Goal: Transaction & Acquisition: Purchase product/service

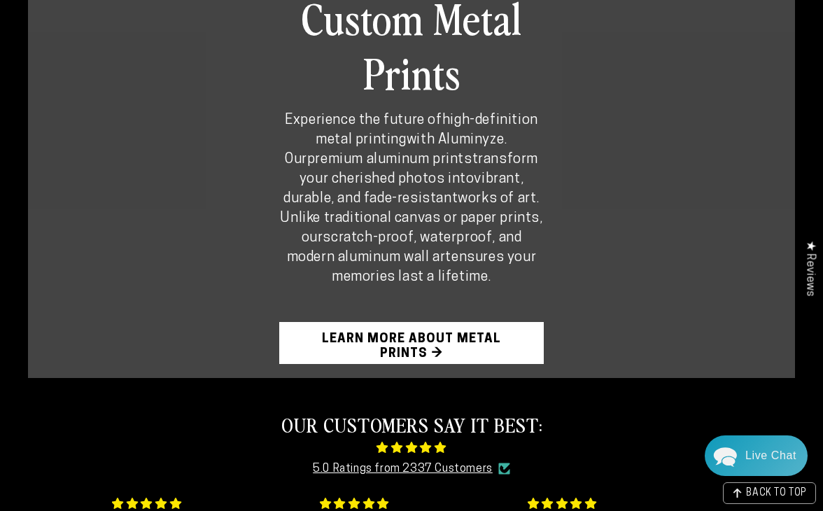
scroll to position [877, 0]
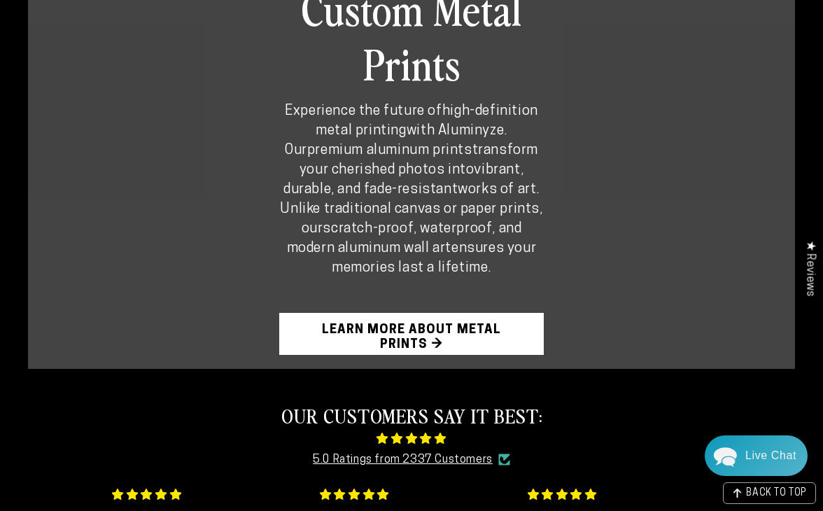
click at [433, 313] on link "Learn More About Metal Prints →" at bounding box center [411, 334] width 265 height 42
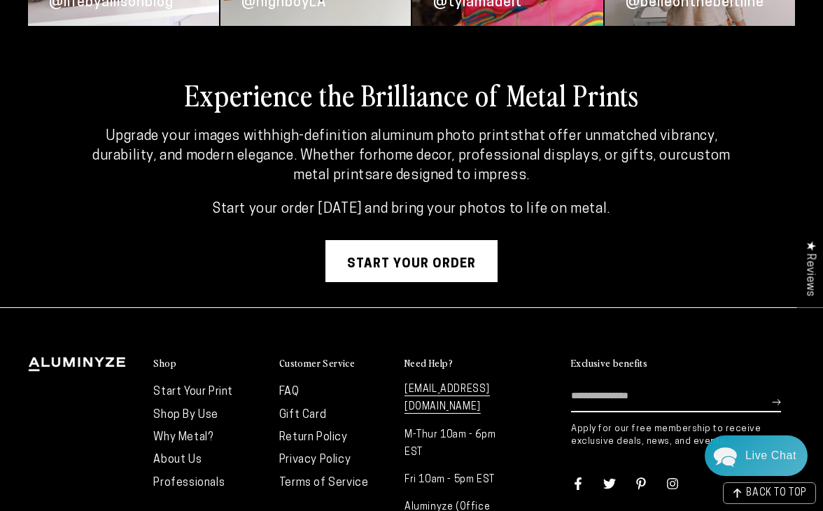
scroll to position [3528, 0]
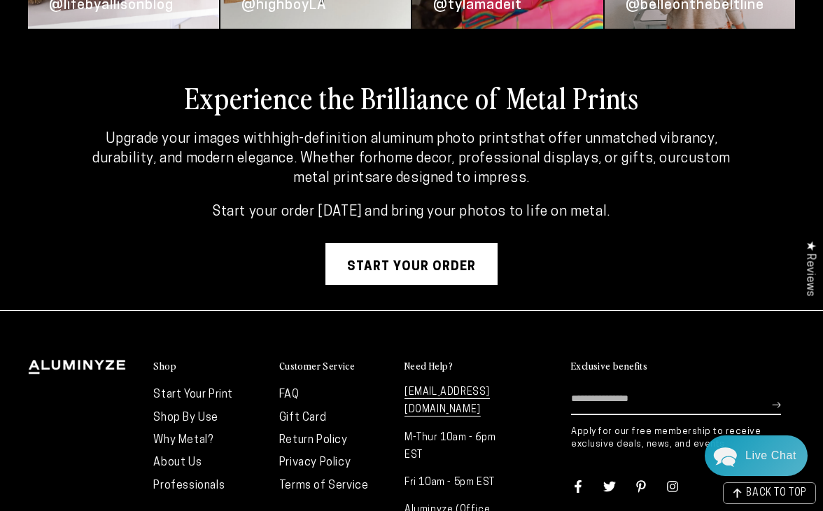
click at [515, 333] on div "Shop Start Your Print Shop By Use Why Metal? About Us Professionals" at bounding box center [411, 457] width 823 height 293
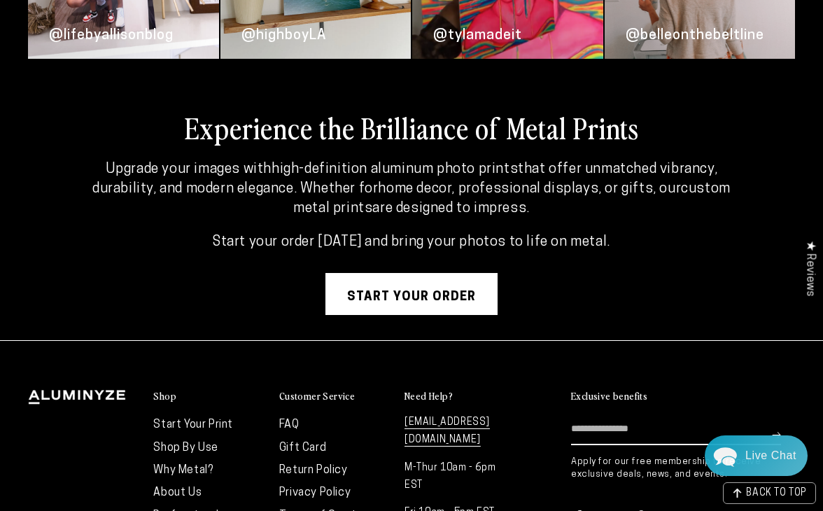
scroll to position [3500, 0]
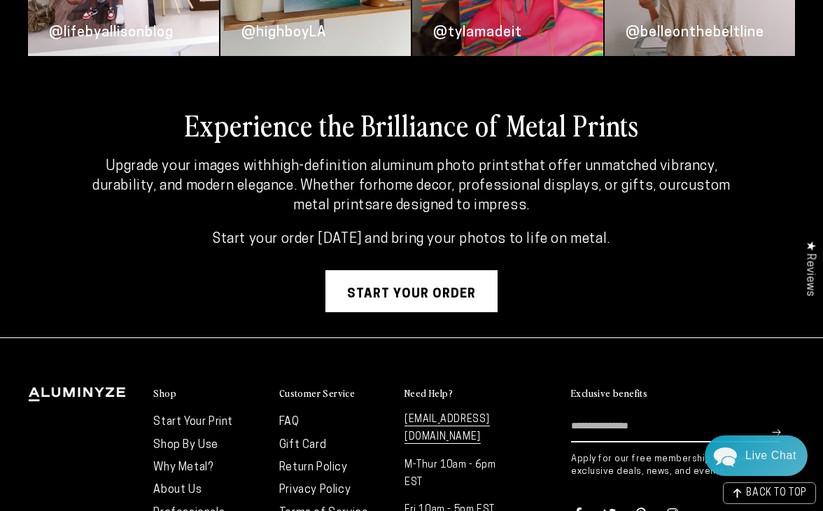
click at [200, 419] on link "Start Your Print" at bounding box center [193, 422] width 80 height 11
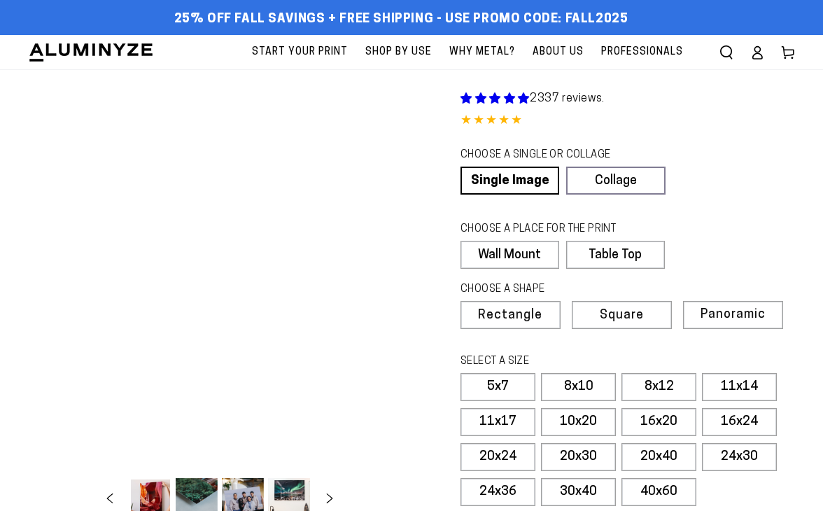
select select "**********"
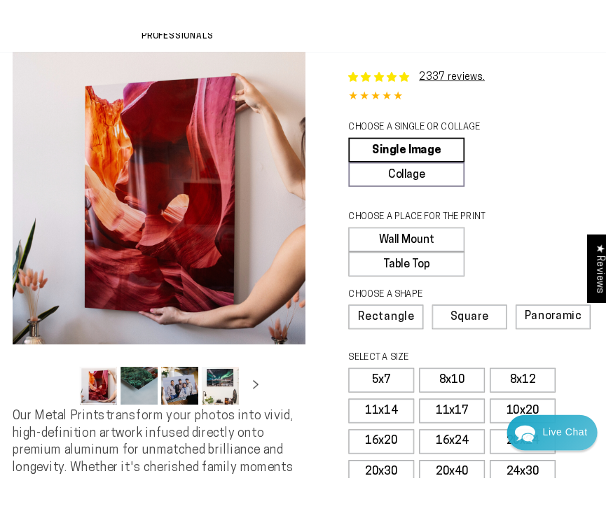
scroll to position [79, 0]
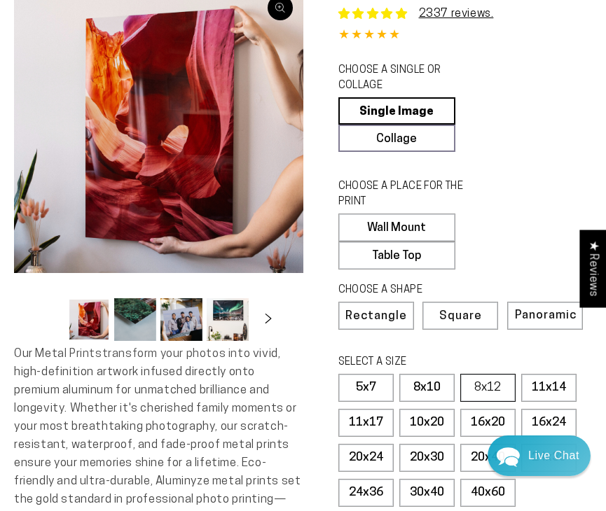
click at [496, 383] on label "8x12" at bounding box center [487, 388] width 55 height 28
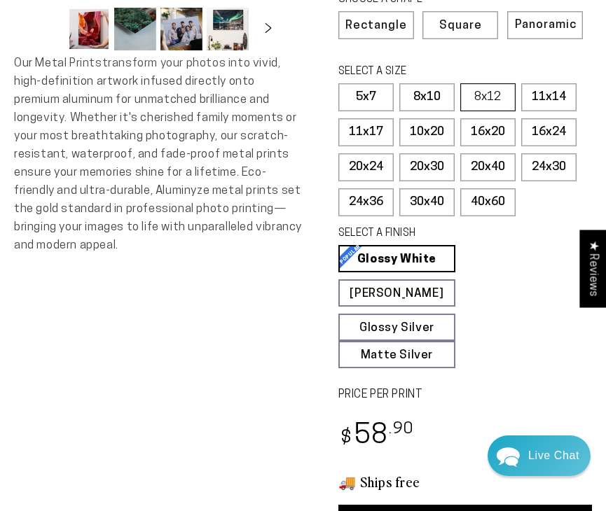
scroll to position [377, 0]
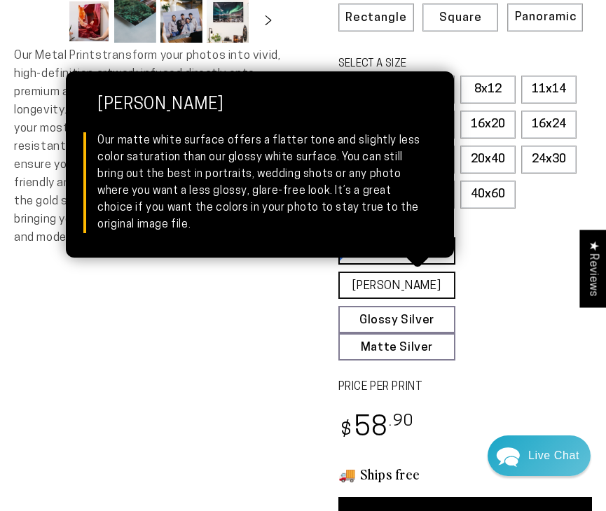
click at [411, 280] on link "Matte White Matte White Our matte white surface offers a flatter tone and sligh…" at bounding box center [397, 285] width 118 height 27
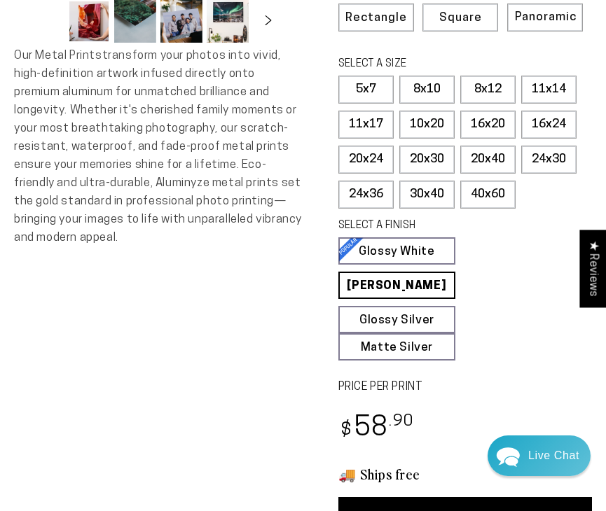
click at [459, 12] on span "Square" at bounding box center [460, 18] width 43 height 12
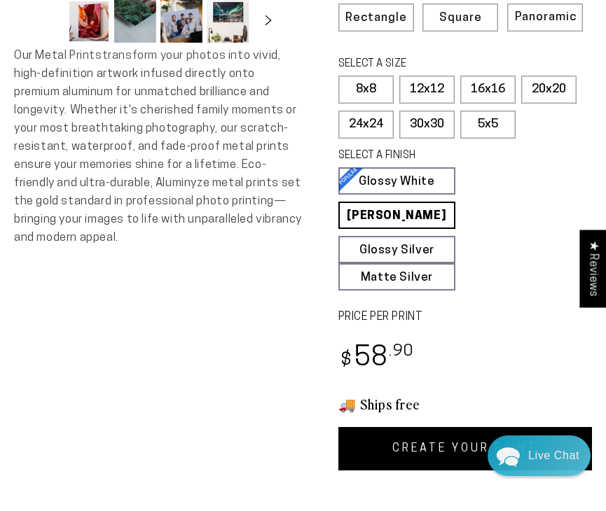
scroll to position [107, 0]
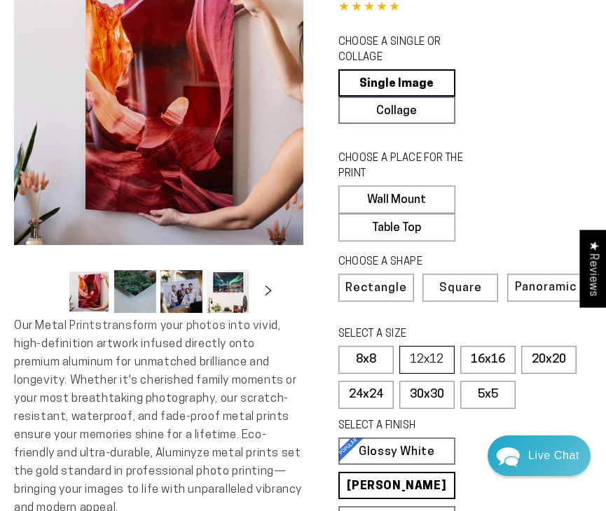
click at [422, 356] on label "12x12" at bounding box center [426, 360] width 55 height 28
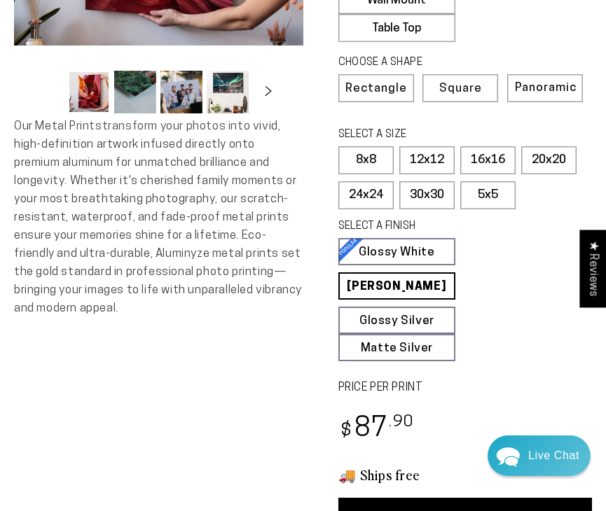
scroll to position [292, 0]
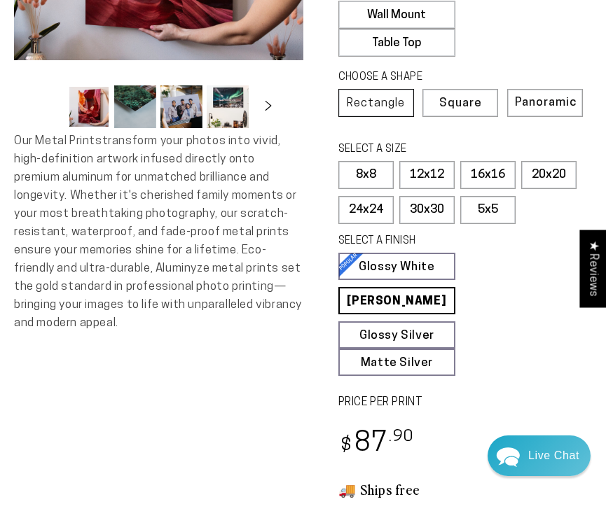
click at [380, 97] on span "Rectangle" at bounding box center [376, 103] width 58 height 12
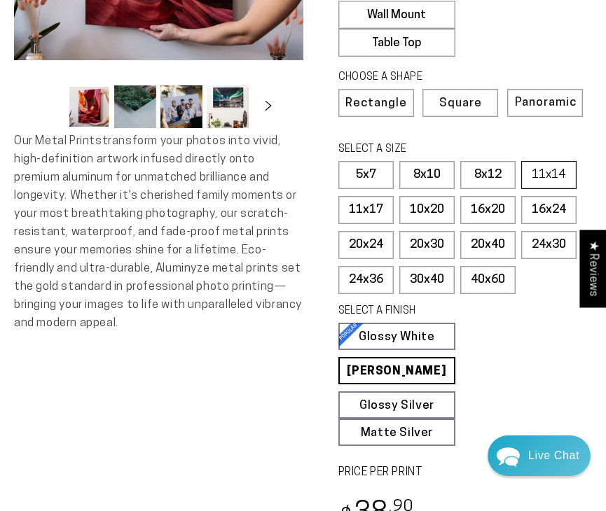
click at [545, 169] on label "11x14" at bounding box center [548, 175] width 55 height 28
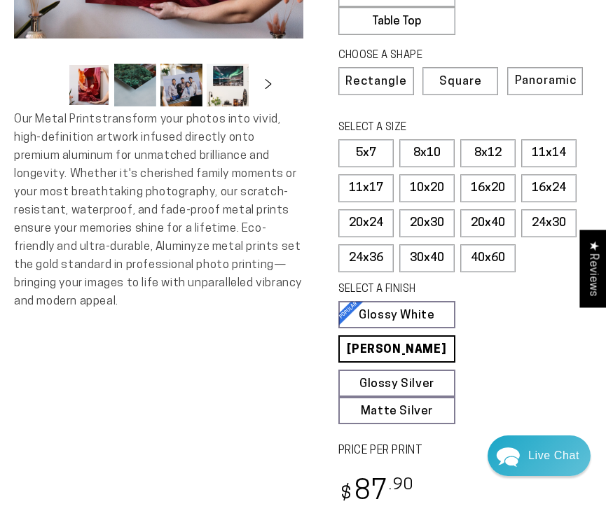
scroll to position [309, 0]
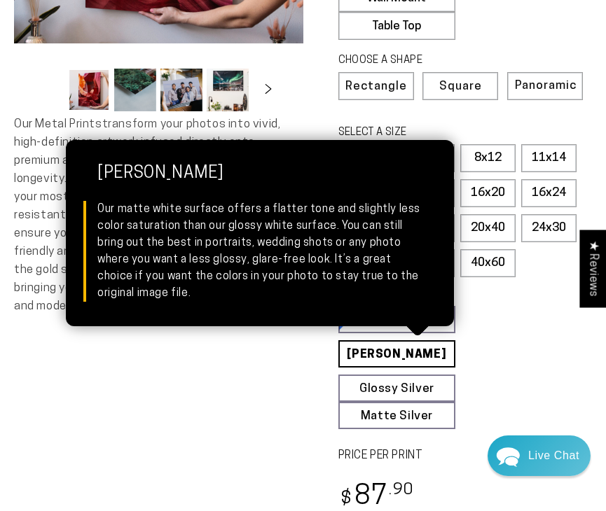
click at [426, 343] on link "[PERSON_NAME] Matte White Our matte white surface offers a flatter tone and sli…" at bounding box center [397, 353] width 118 height 27
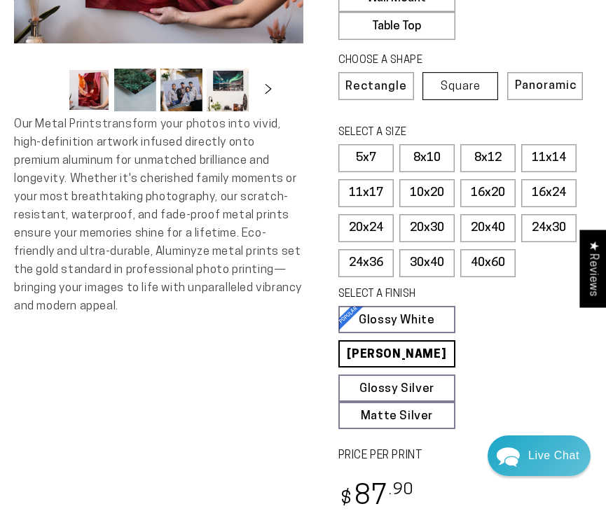
click at [458, 81] on span "Square" at bounding box center [460, 87] width 40 height 12
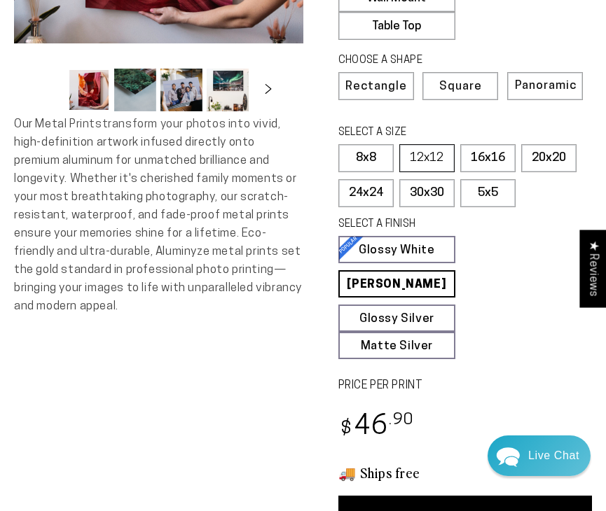
click at [424, 151] on label "12x12" at bounding box center [426, 158] width 55 height 28
click at [387, 81] on span "Rectangle" at bounding box center [376, 87] width 58 height 12
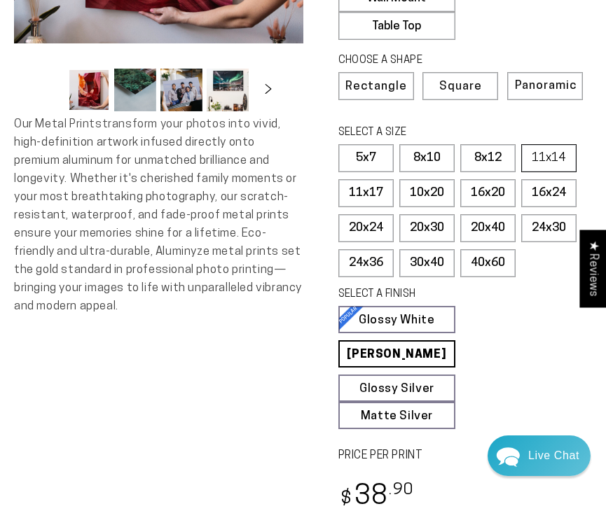
click at [549, 153] on label "11x14" at bounding box center [548, 158] width 55 height 28
click at [488, 151] on label "8x12" at bounding box center [487, 158] width 55 height 28
click at [367, 188] on label "11x17" at bounding box center [365, 193] width 55 height 28
click at [490, 190] on label "16x20" at bounding box center [487, 193] width 55 height 28
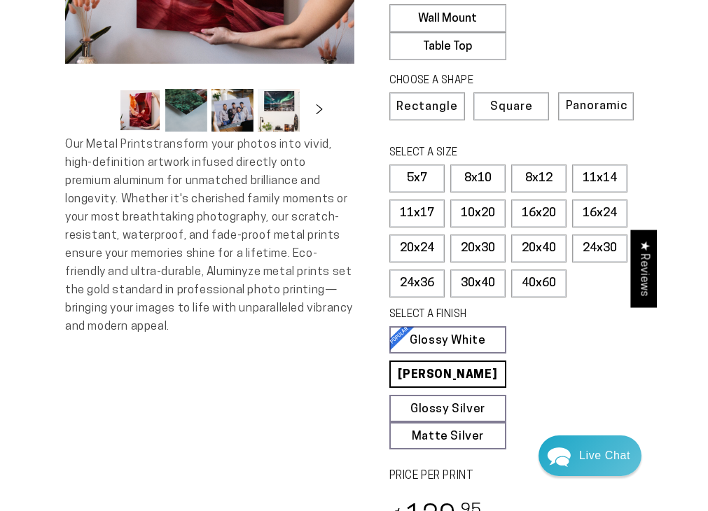
scroll to position [265, 0]
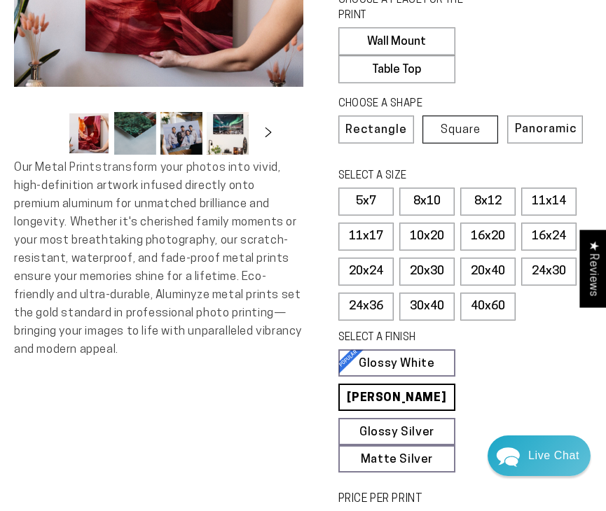
click at [458, 124] on span "Square" at bounding box center [460, 130] width 40 height 12
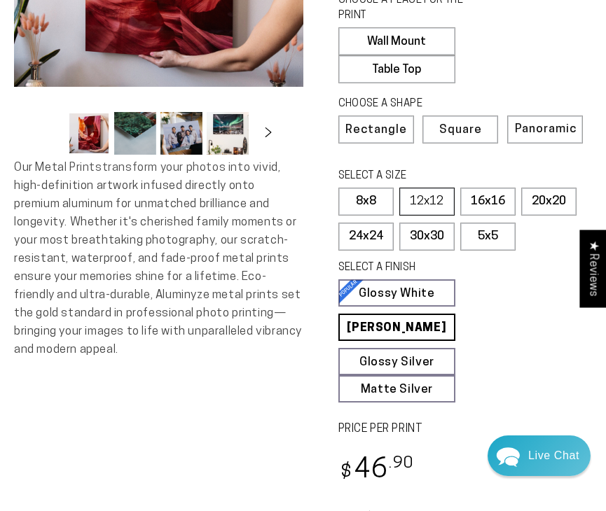
click at [424, 192] on label "12x12" at bounding box center [426, 202] width 55 height 28
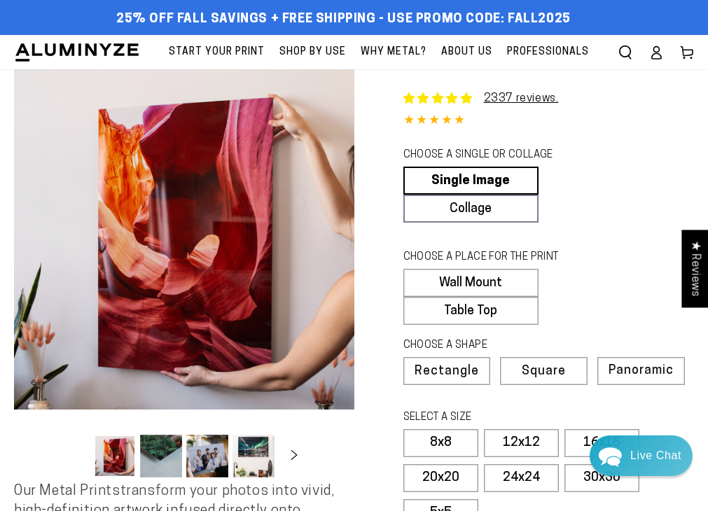
click at [390, 48] on span "Why Metal?" at bounding box center [394, 52] width 66 height 18
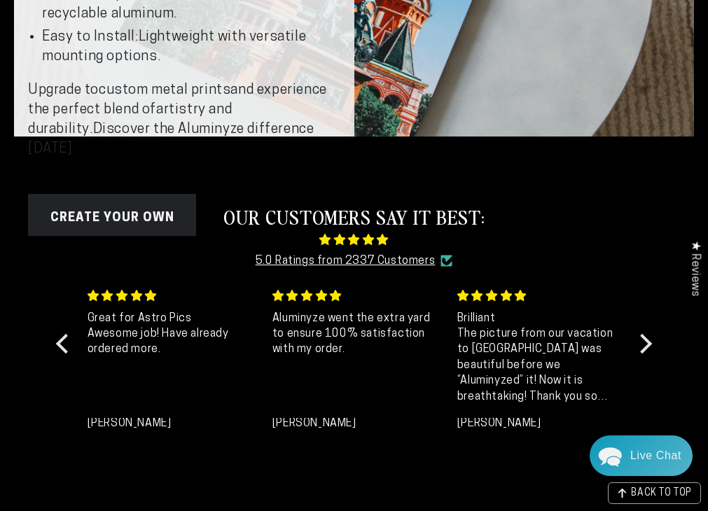
scroll to position [351, 0]
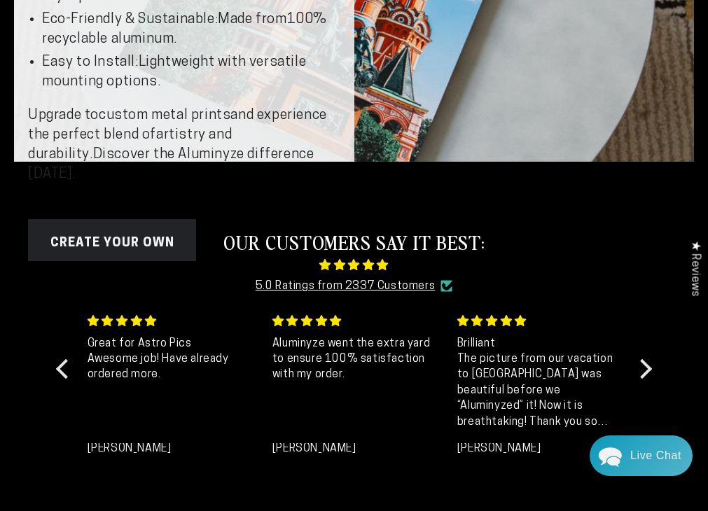
click at [224, 92] on li "Easy to Install: Lightweight with versatile mounting options." at bounding box center [191, 72] width 298 height 39
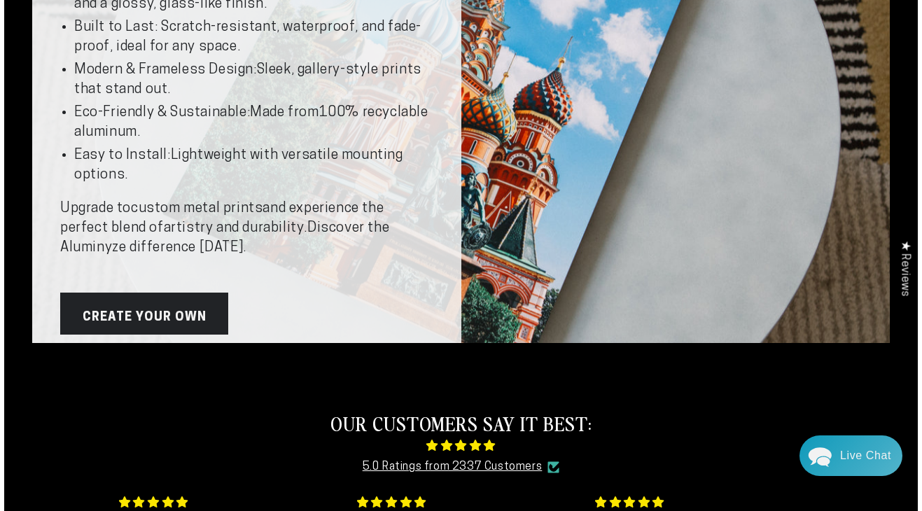
scroll to position [292, 0]
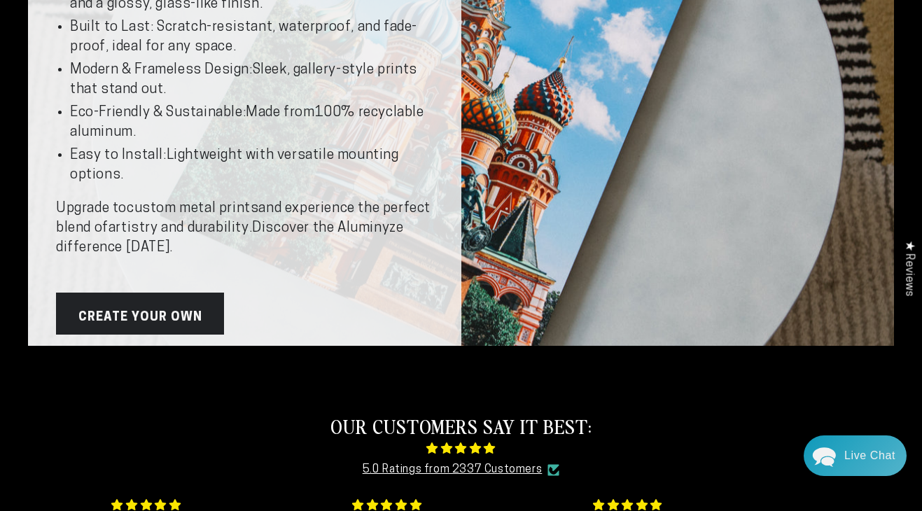
click at [214, 221] on strong "artistry and durability" at bounding box center [179, 228] width 141 height 14
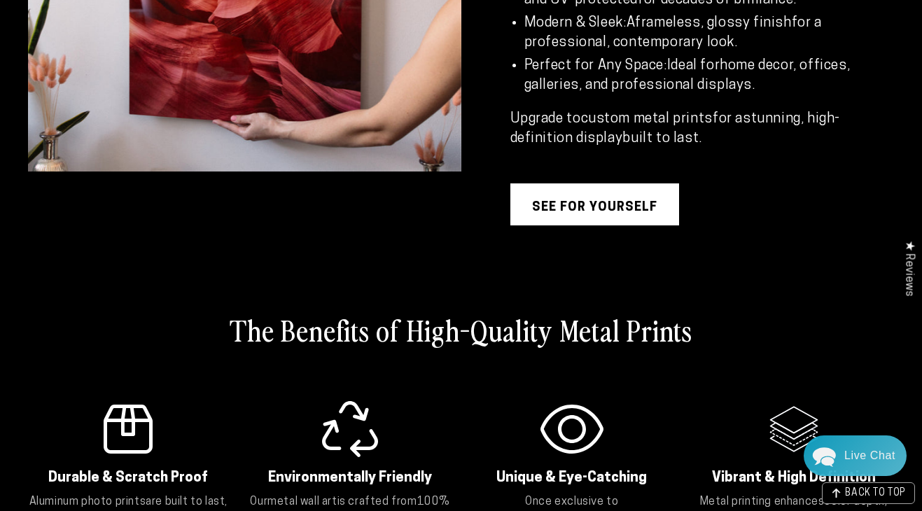
scroll to position [1299, 0]
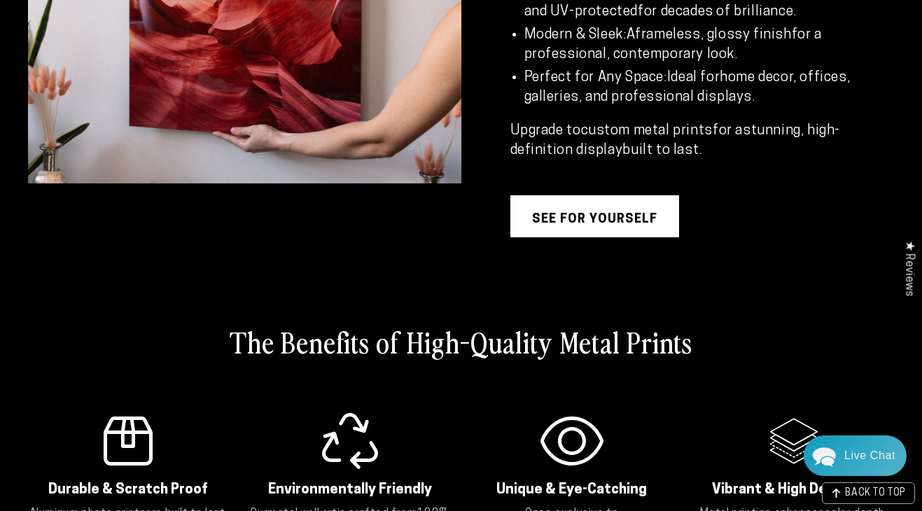
click at [573, 218] on link "see for yourself" at bounding box center [594, 216] width 169 height 42
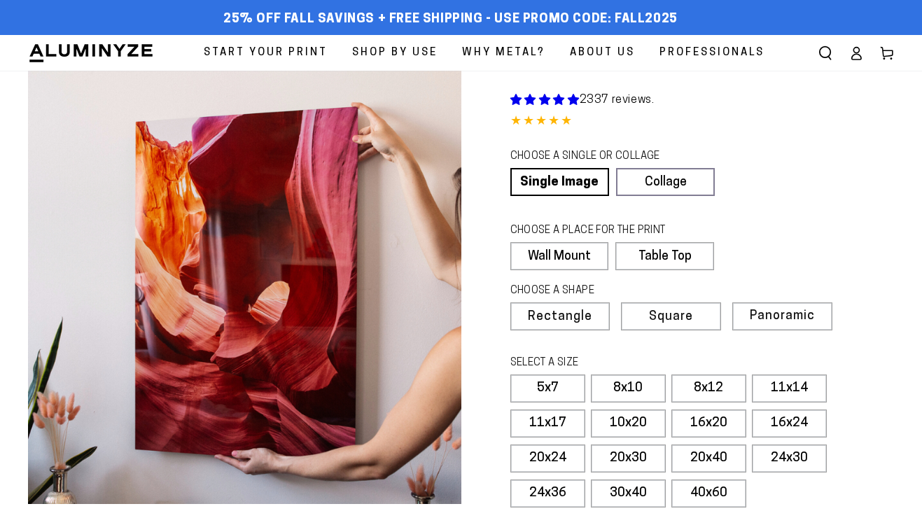
select select "**********"
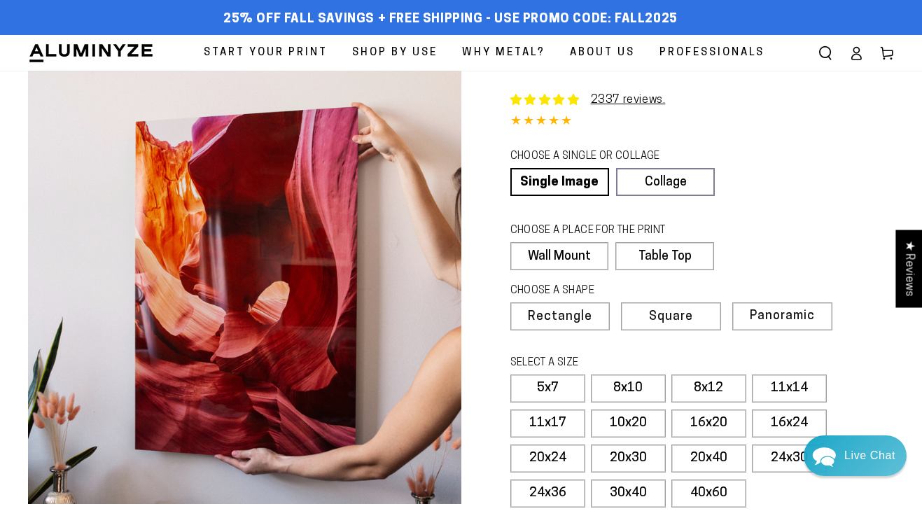
drag, startPoint x: 117, startPoint y: 115, endPoint x: 700, endPoint y: 1, distance: 594.2
click at [826, 49] on icon "Search our site" at bounding box center [826, 53] width 14 height 14
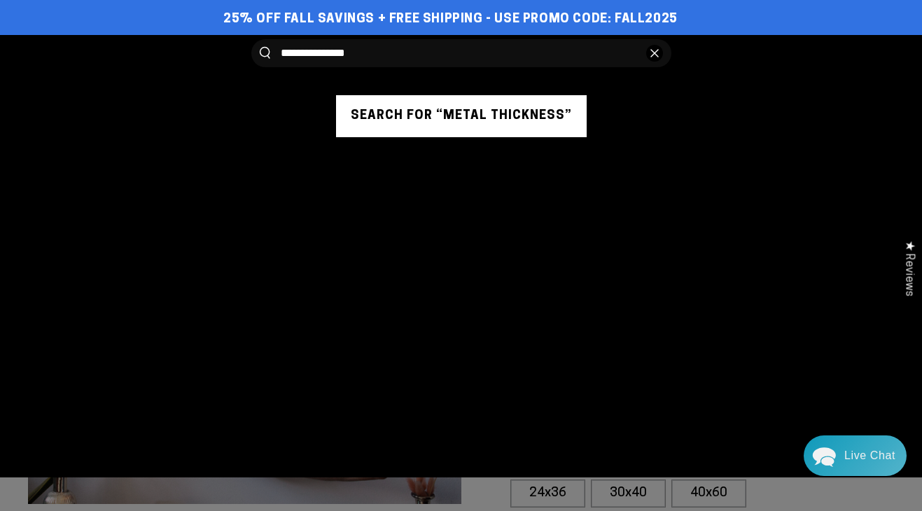
type input "**********"
click at [260, 47] on button "Search our site" at bounding box center [265, 53] width 11 height 12
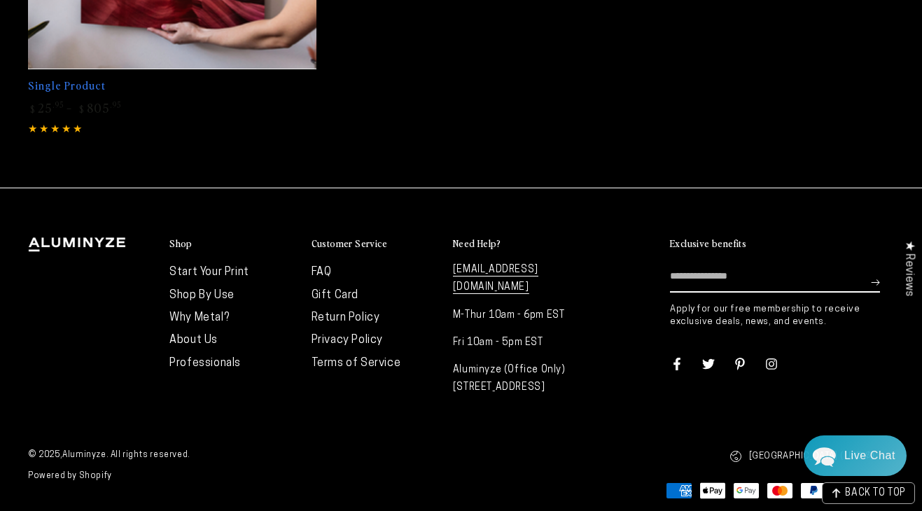
scroll to position [1083, 0]
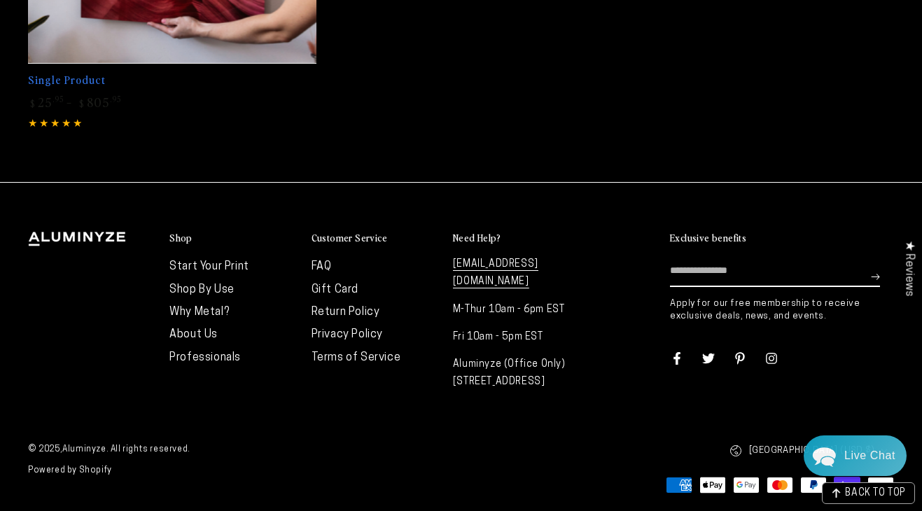
click at [187, 352] on link "Professionals" at bounding box center [204, 357] width 71 height 11
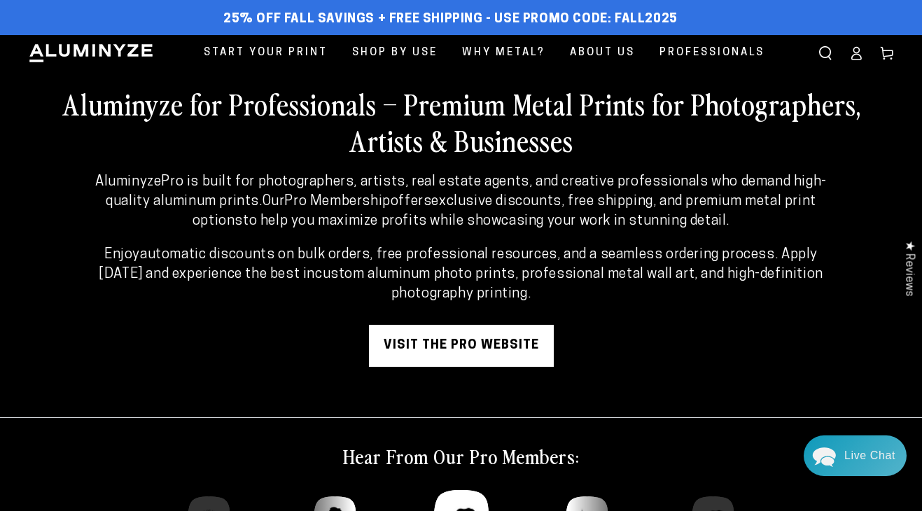
click at [412, 22] on span "25% off FALL Savings + Free Shipping - Use Promo Code: FALL2025" at bounding box center [450, 19] width 454 height 15
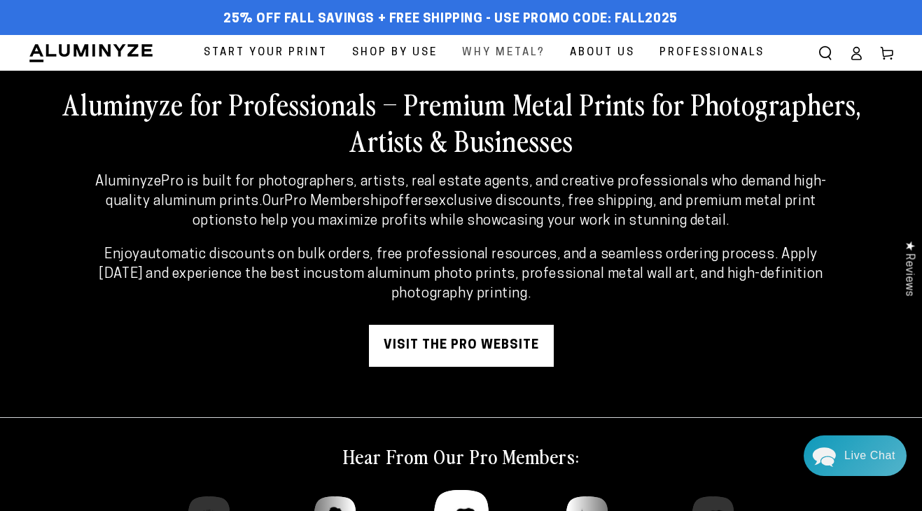
click at [503, 50] on span "Why Metal?" at bounding box center [503, 52] width 83 height 19
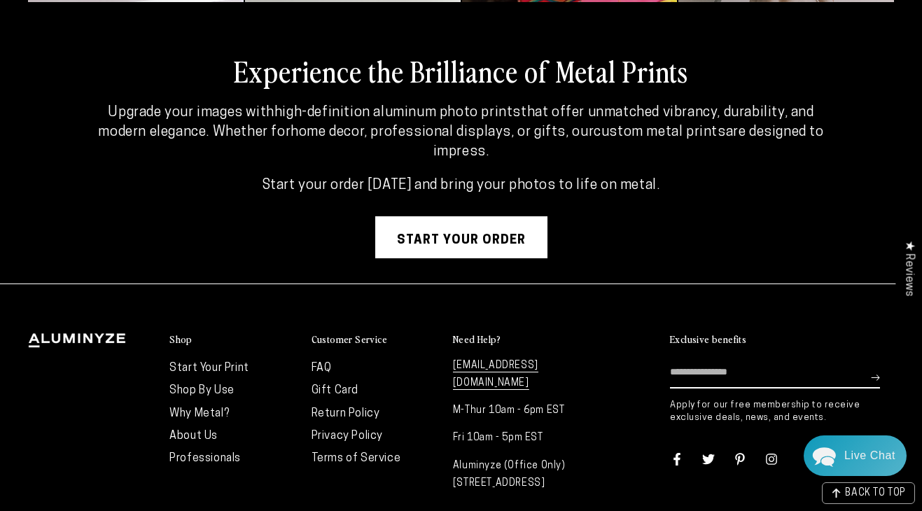
scroll to position [3549, 0]
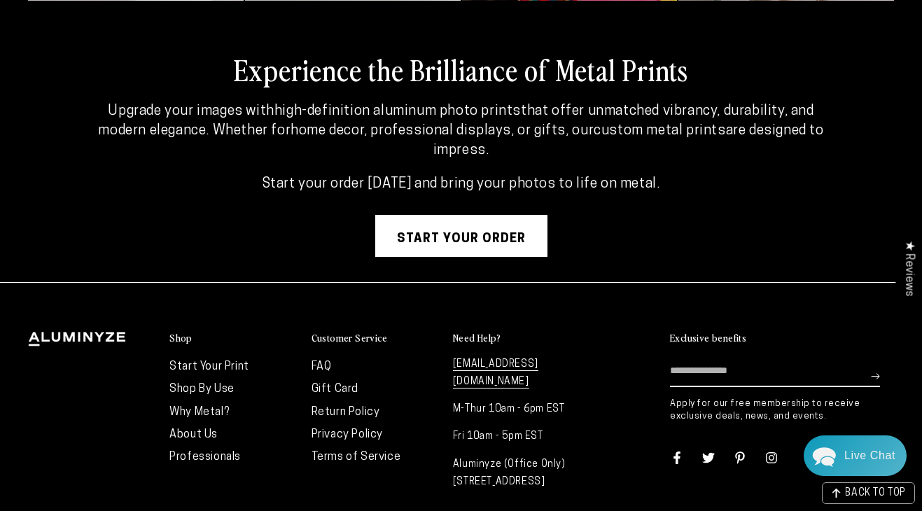
click at [465, 227] on link "Start your order" at bounding box center [461, 236] width 172 height 42
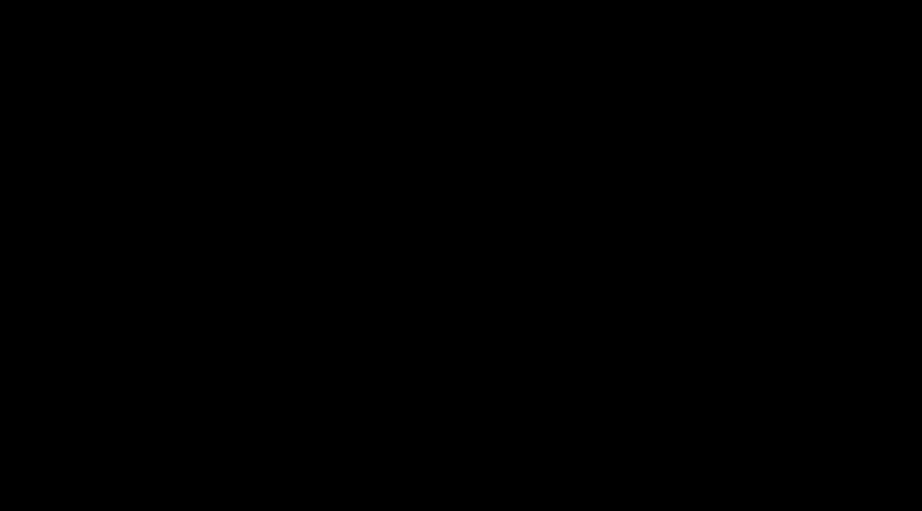
select select "**********"
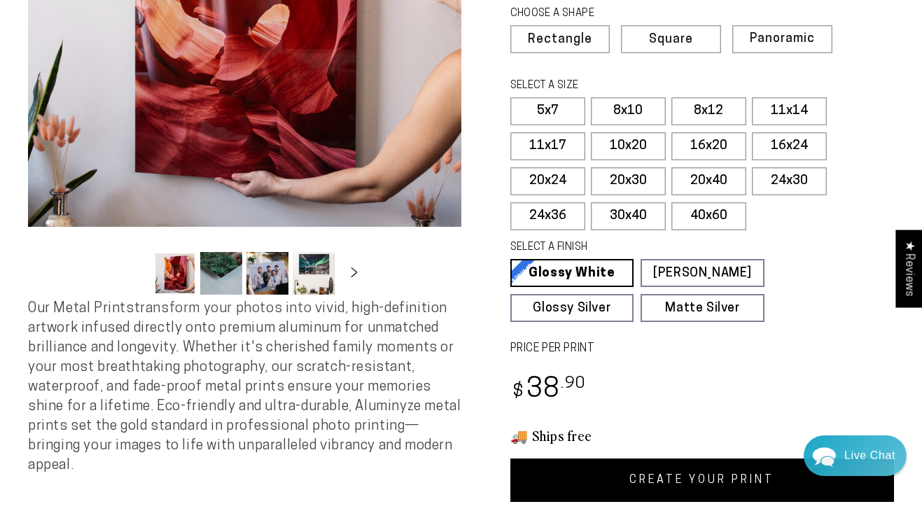
scroll to position [267, 0]
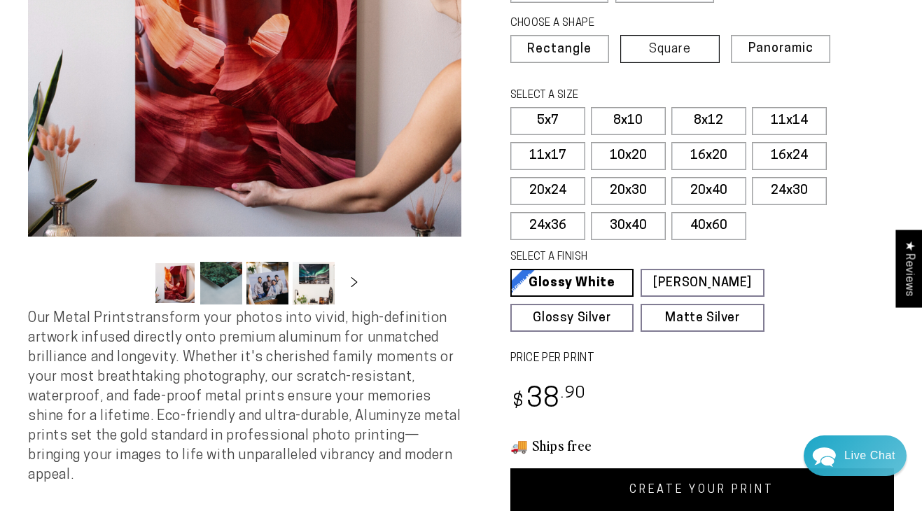
click at [667, 50] on span "Square" at bounding box center [670, 49] width 42 height 13
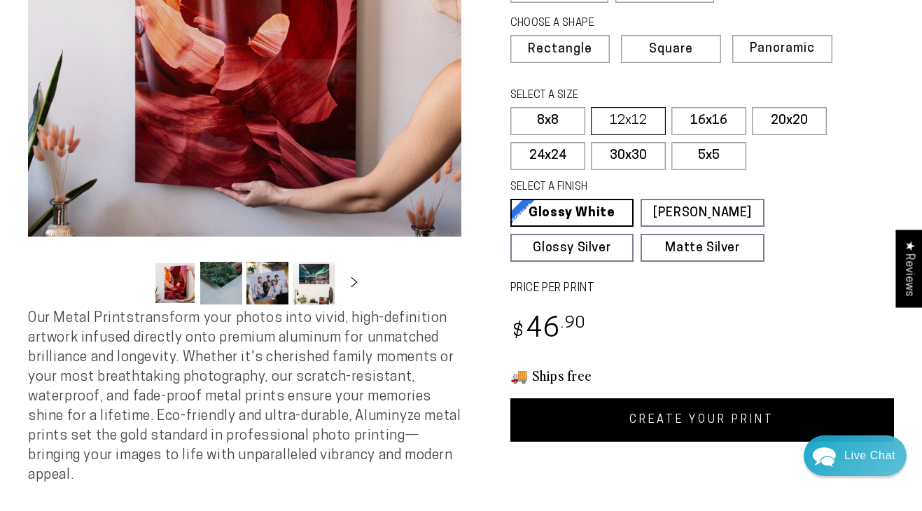
click at [631, 113] on label "12x12" at bounding box center [628, 121] width 75 height 28
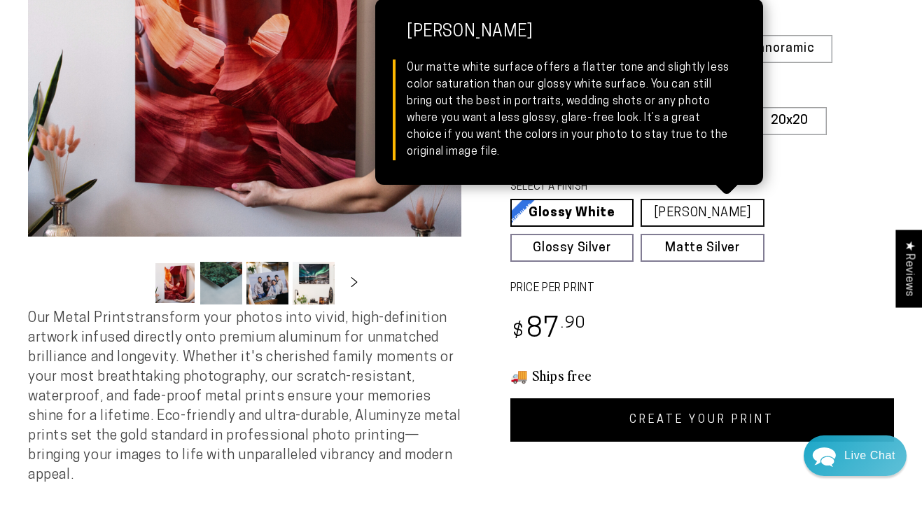
click at [698, 206] on link "[PERSON_NAME] Matte White Our matte white surface offers a flatter tone and sli…" at bounding box center [703, 213] width 124 height 28
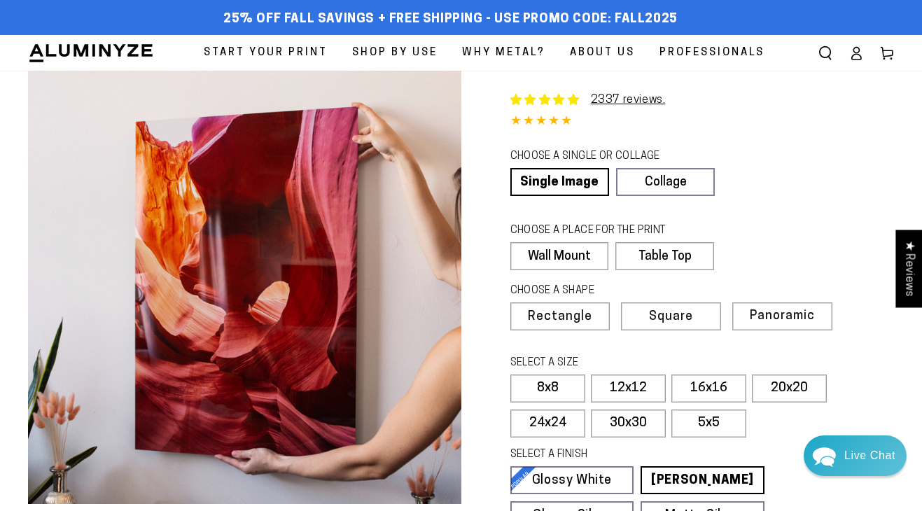
click at [802, 200] on div "CHOOSE A SINGLE OR COLLAGE Learn more Single Image Collage" at bounding box center [702, 176] width 384 height 60
click at [830, 224] on div "CHOOSE A PLACE FOR THE PRINT Learn more Wall Mount Table Top" at bounding box center [702, 251] width 384 height 60
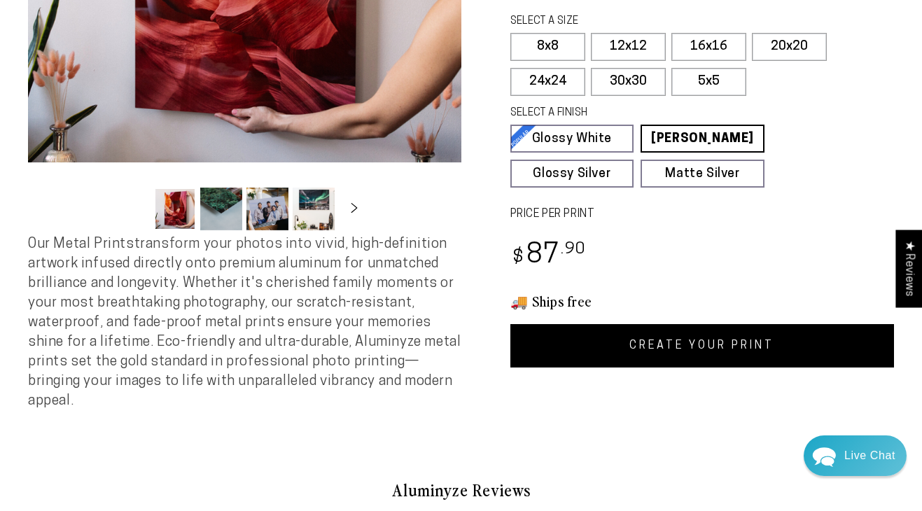
scroll to position [349, 0]
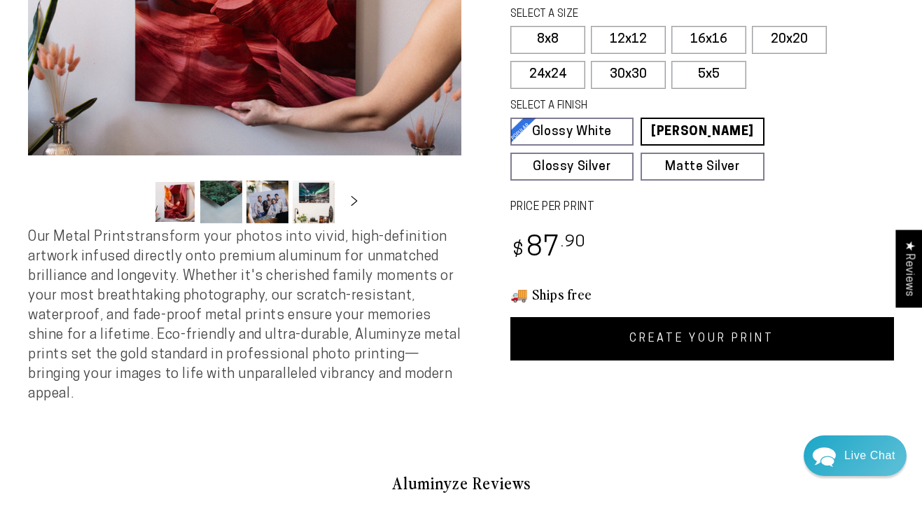
click at [691, 333] on link "CREATE YOUR PRINT" at bounding box center [702, 338] width 384 height 43
